Goal: Browse casually: Explore the website without a specific task or goal

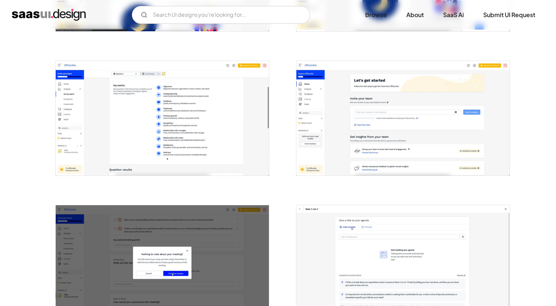
scroll to position [951, 0]
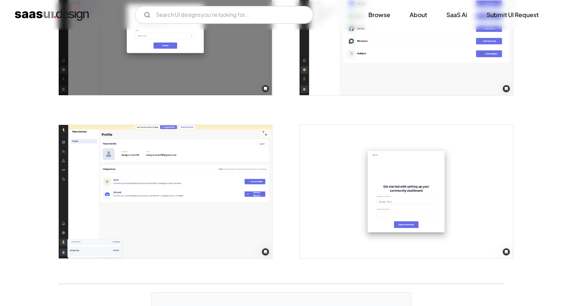
scroll to position [1848, 0]
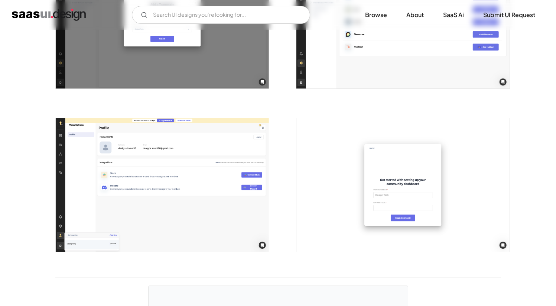
click at [239, 190] on img "open lightbox" at bounding box center [162, 184] width 213 height 133
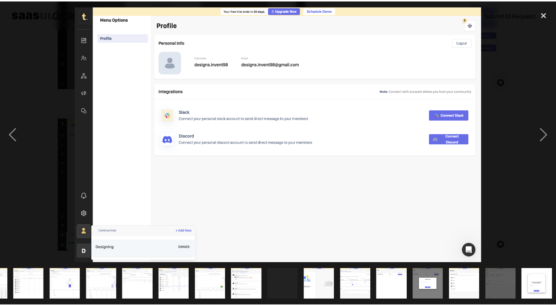
scroll to position [0, 325]
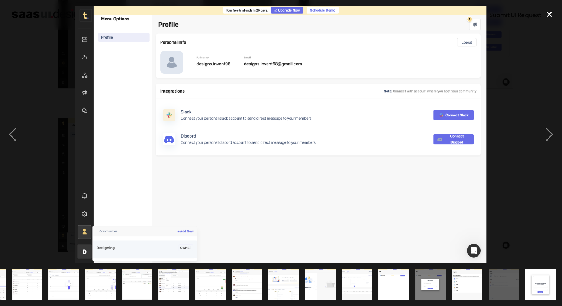
click at [546, 17] on div "close lightbox" at bounding box center [548, 14] width 25 height 16
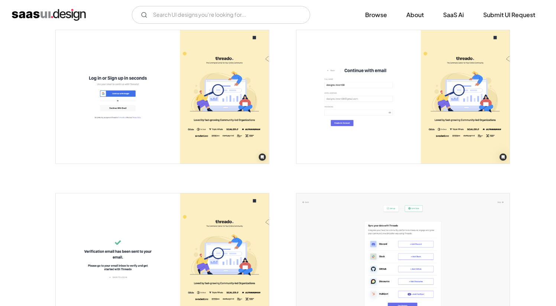
scroll to position [64, 0]
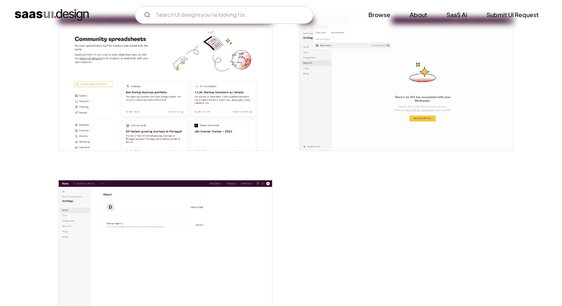
scroll to position [1790, 0]
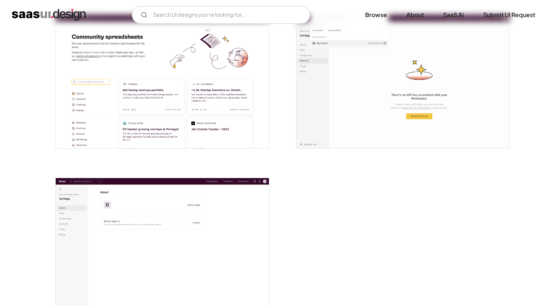
click at [227, 212] on img "open lightbox" at bounding box center [162, 244] width 213 height 133
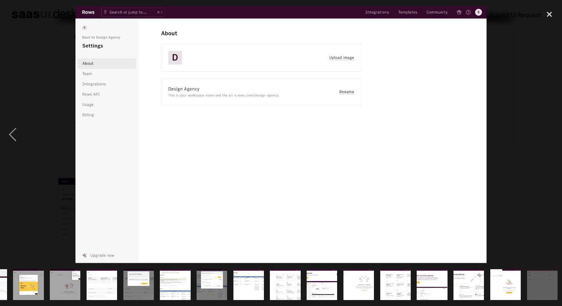
scroll to position [0, 288]
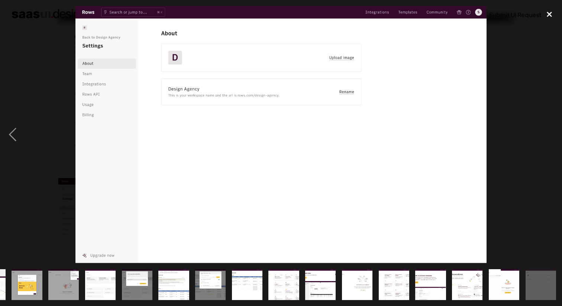
click at [550, 10] on div "close lightbox" at bounding box center [548, 14] width 25 height 16
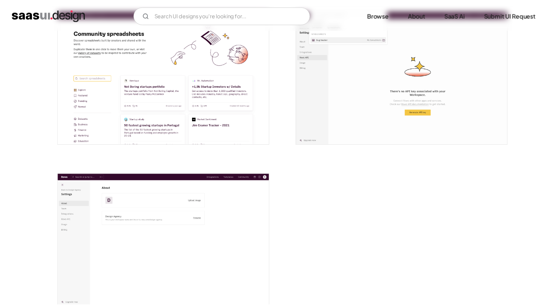
scroll to position [0, 0]
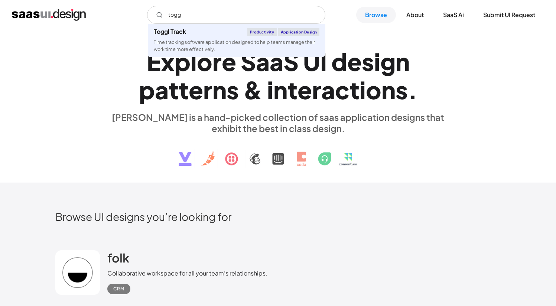
scroll to position [13139, 0]
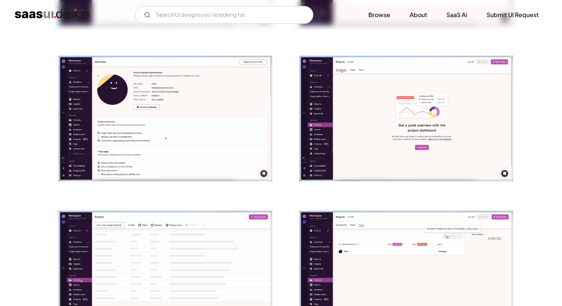
scroll to position [393, 0]
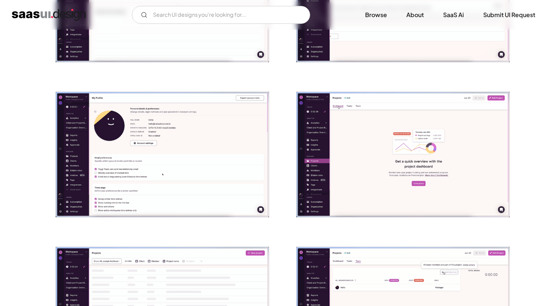
click at [232, 149] on img "open lightbox" at bounding box center [162, 155] width 213 height 126
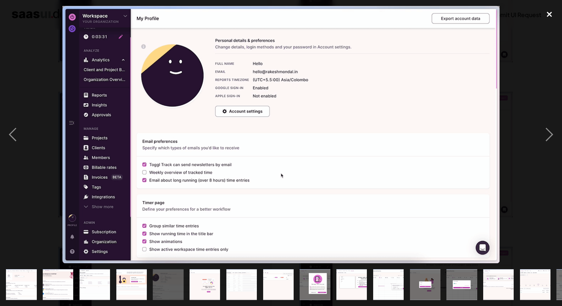
click at [546, 15] on div "close lightbox" at bounding box center [548, 14] width 25 height 16
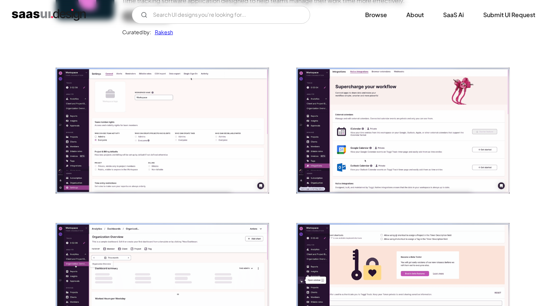
scroll to position [46, 0]
